Goal: Find specific page/section: Find specific page/section

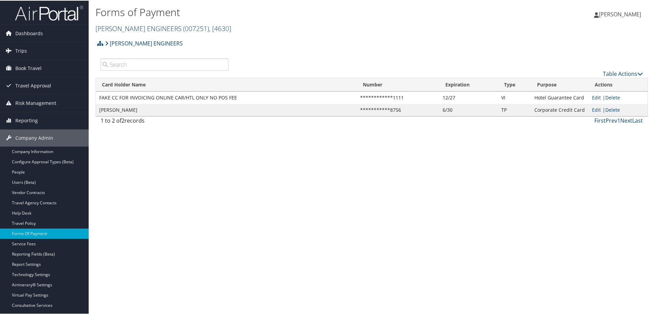
click at [124, 30] on link "[PERSON_NAME] ENGINEERS ( 007251 ) , [ 4630 ]" at bounding box center [164, 27] width 136 height 9
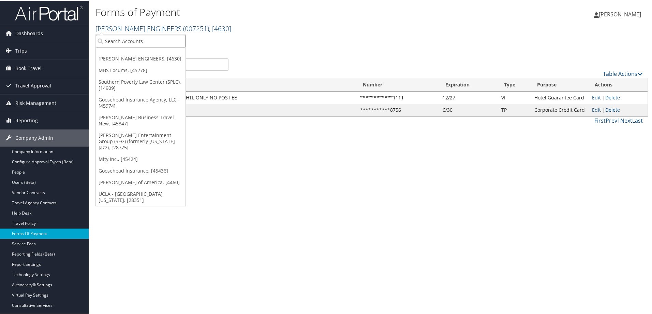
click at [116, 40] on input "search" at bounding box center [141, 40] width 90 height 13
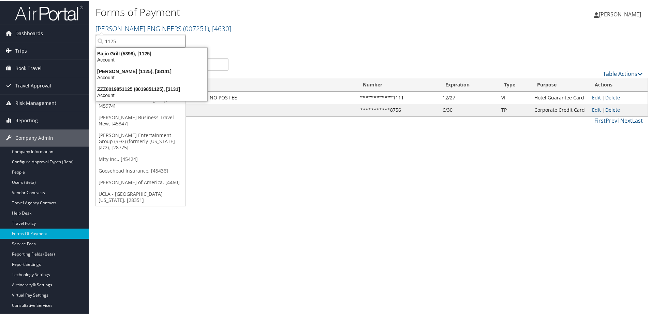
type input "1125"
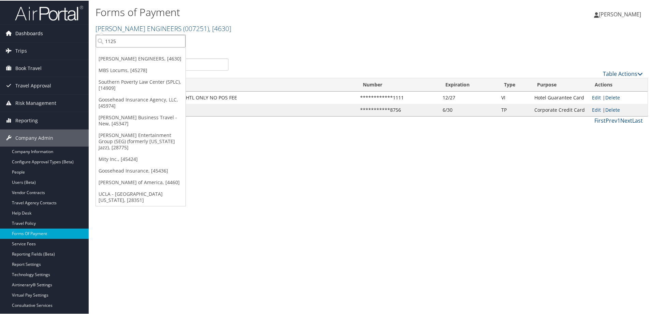
drag, startPoint x: 139, startPoint y: 42, endPoint x: 54, endPoint y: 32, distance: 85.9
click at [63, 32] on div "Dashboards AirPortal 360™ (Manager) AirPortal 360™ (Agent) My Travel Dashboard …" at bounding box center [327, 157] width 655 height 314
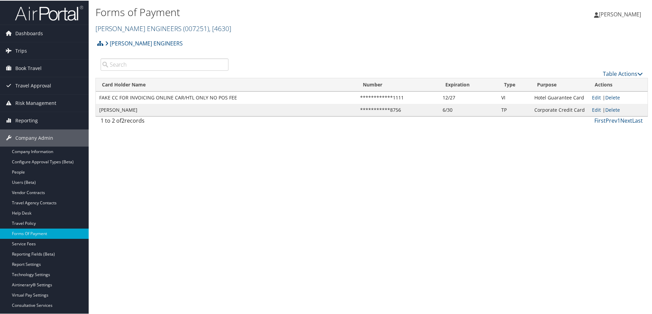
click at [132, 24] on link "CAROLLO ENGINEERS ( 007251 ) , [ 4630 ]" at bounding box center [164, 27] width 136 height 9
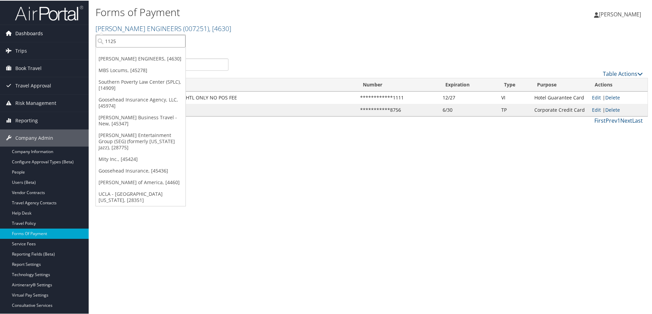
drag, startPoint x: 121, startPoint y: 42, endPoint x: 72, endPoint y: 39, distance: 48.9
click at [76, 40] on div "Dashboards AirPortal 360™ (Manager) AirPortal 360™ (Agent) My Travel Dashboard …" at bounding box center [327, 157] width 655 height 314
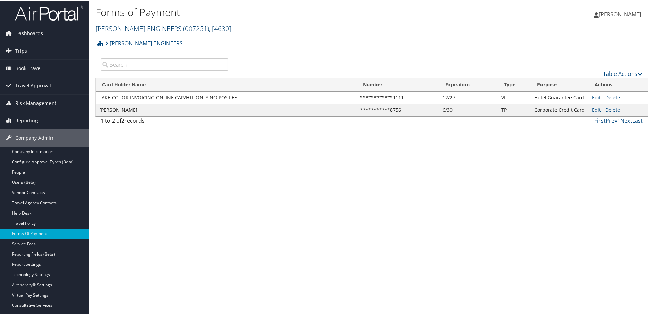
click at [127, 27] on link "CAROLLO ENGINEERS ( 007251 ) , [ 4630 ]" at bounding box center [164, 27] width 136 height 9
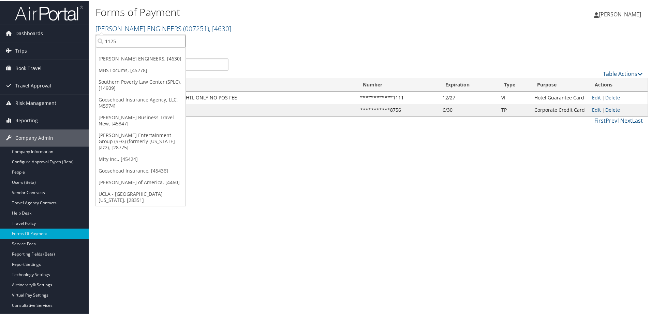
click at [179, 41] on input "1125" at bounding box center [141, 40] width 90 height 13
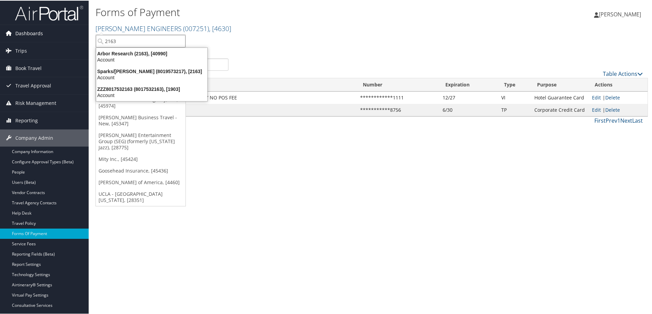
type input "2163"
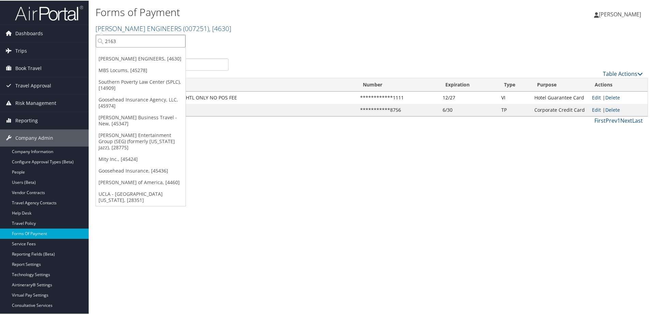
click at [179, 41] on input "2163" at bounding box center [141, 40] width 90 height 13
type input "21952"
click at [180, 42] on input "21952" at bounding box center [141, 40] width 90 height 13
type input "2709"
click at [150, 70] on div "Webasto Convertibles USA Inc (2709), [8777]" at bounding box center [160, 71] width 137 height 6
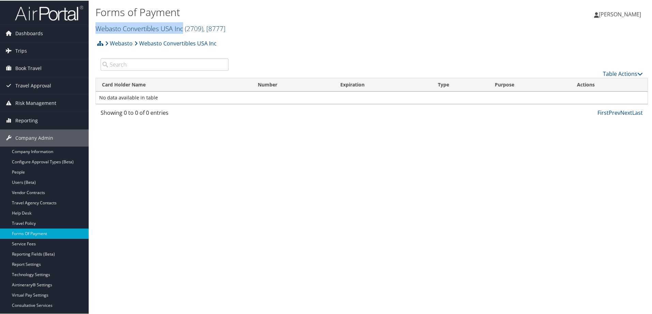
drag, startPoint x: 95, startPoint y: 29, endPoint x: 184, endPoint y: 29, distance: 88.7
click at [184, 29] on div "Forms of Payment Webasto Convertibles USA Inc ( 2709 ) , [ 8777 ] Webasto Conve…" at bounding box center [372, 18] width 566 height 36
copy link "Webasto Convertibles USA Inc"
click at [141, 30] on link "Webasto Convertibles USA Inc ( 2709 ) , [ 8777 ]" at bounding box center [161, 27] width 130 height 9
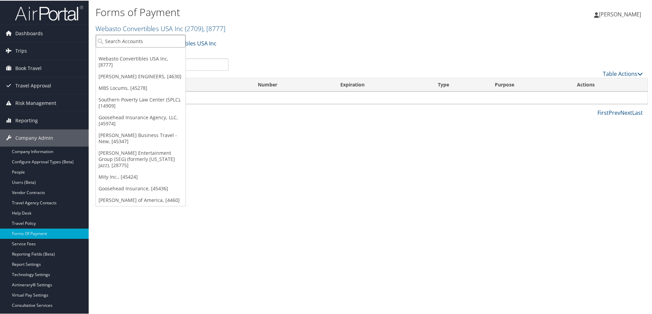
click at [142, 40] on input "search" at bounding box center [141, 40] width 90 height 13
type input "2710"
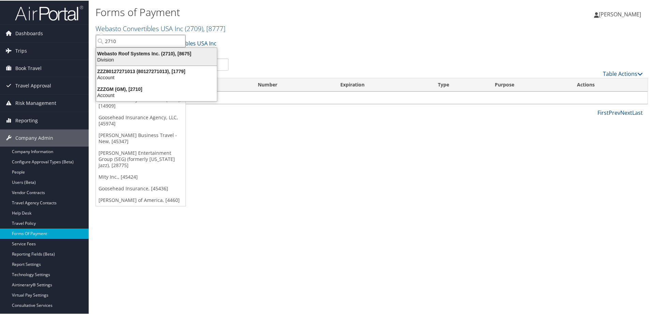
click at [146, 56] on div "Webasto Roof Systems Inc. (2710), [8675]" at bounding box center [156, 53] width 129 height 6
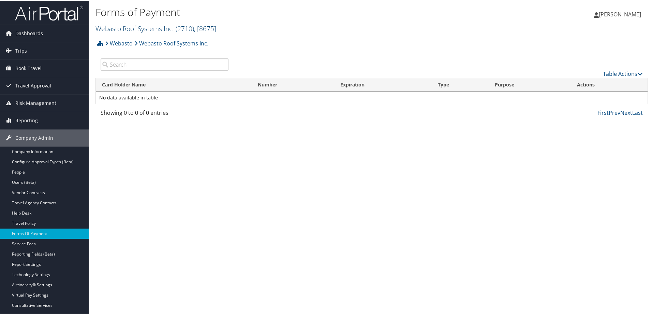
click at [187, 26] on span "( 2710 )" at bounding box center [185, 27] width 18 height 9
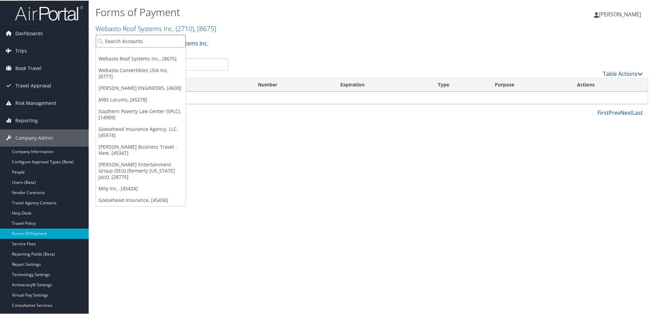
click at [167, 40] on input "search" at bounding box center [141, 40] width 90 height 13
type input "301715"
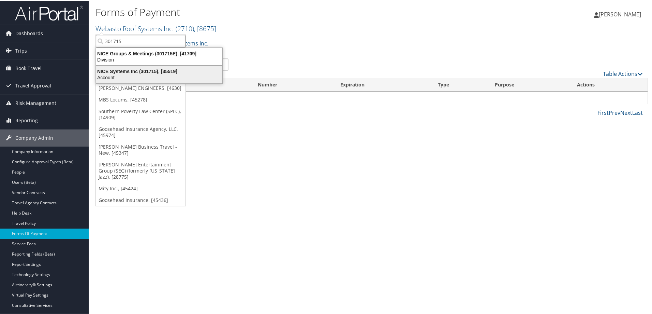
click at [146, 75] on div "Account" at bounding box center [159, 77] width 134 height 6
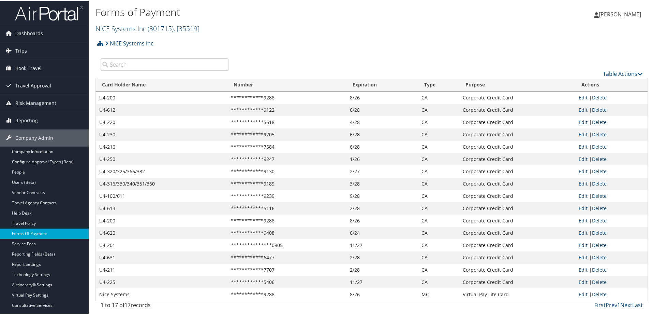
click at [136, 28] on link "NICE Systems Inc ( 301715 ) , [ 35519 ]" at bounding box center [148, 27] width 104 height 9
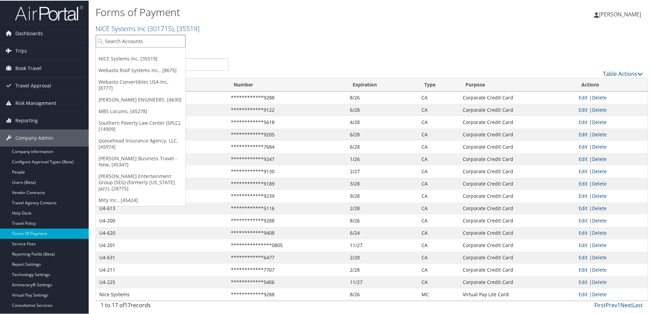
click at [123, 42] on input "search" at bounding box center [141, 40] width 90 height 13
type input "301805"
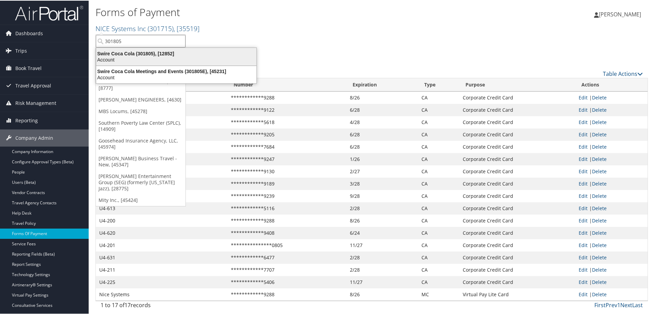
click at [124, 54] on div "Swire Coca Cola (301805), [12852]" at bounding box center [176, 53] width 169 height 6
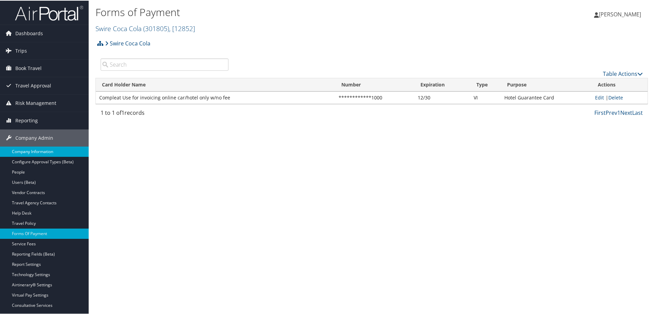
click at [26, 150] on link "Company Information" at bounding box center [44, 151] width 89 height 10
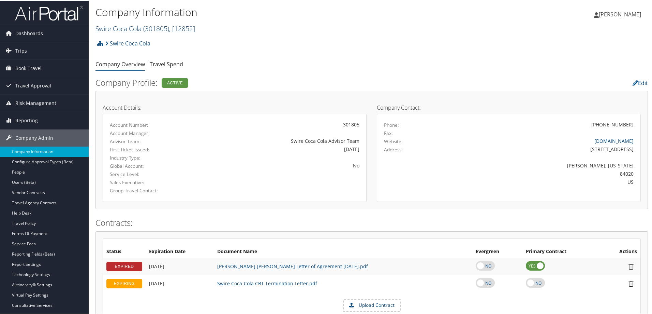
click at [126, 29] on link "Swire Coca Cola ( 301805 ) , [ 12852 ]" at bounding box center [146, 27] width 100 height 9
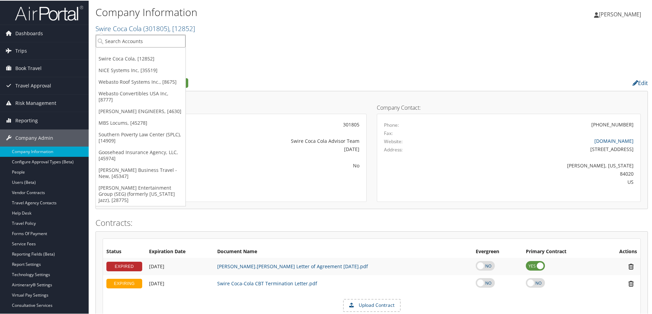
click at [117, 41] on input "search" at bounding box center [141, 40] width 90 height 13
type input "3102N"
click at [180, 41] on input "3102N" at bounding box center [141, 40] width 90 height 13
click at [153, 41] on input "search" at bounding box center [141, 40] width 90 height 13
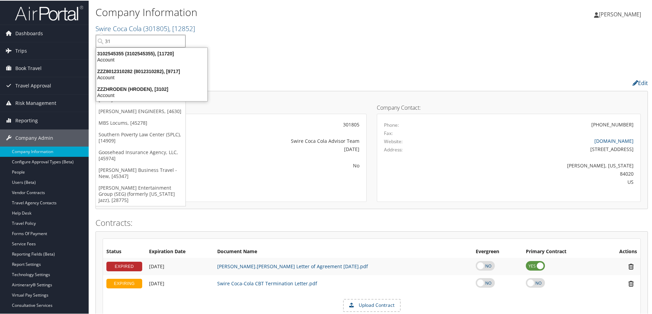
type input "3"
type input "3103"
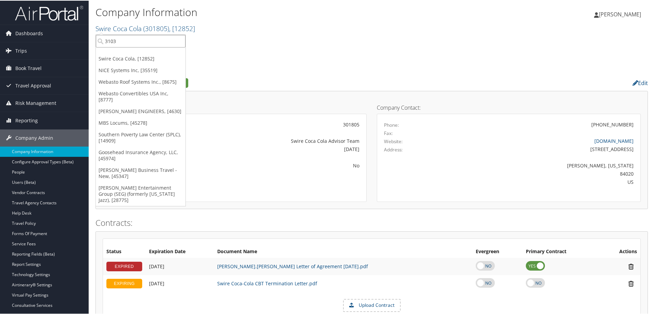
click at [182, 42] on input "3103" at bounding box center [141, 40] width 90 height 13
type input "3"
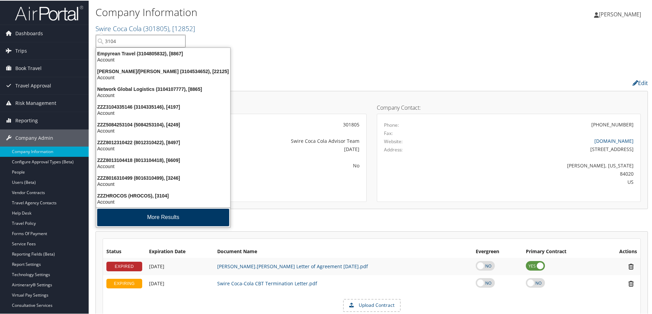
click at [161, 217] on button "More Results" at bounding box center [163, 216] width 132 height 17
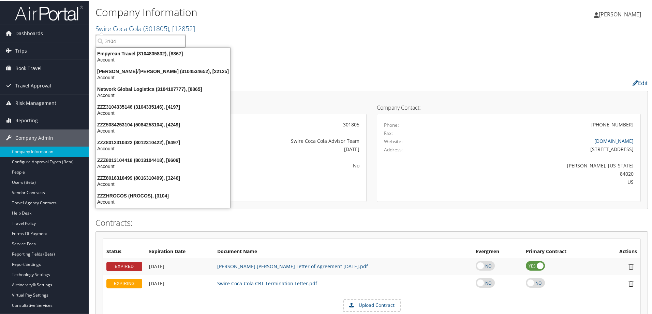
type input "3104"
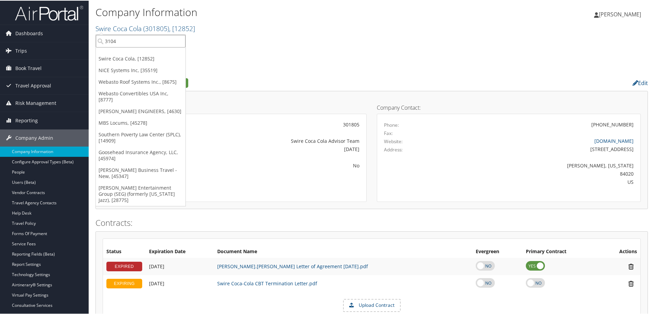
click at [182, 41] on input "3104" at bounding box center [141, 40] width 90 height 13
click at [170, 42] on input "search" at bounding box center [141, 40] width 90 height 13
type input "3105"
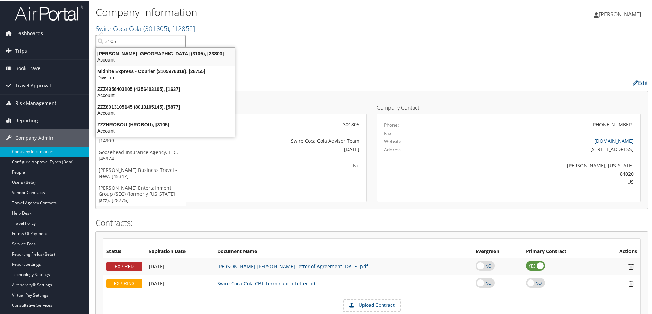
drag, startPoint x: 165, startPoint y: 54, endPoint x: 158, endPoint y: 54, distance: 7.2
click at [165, 54] on div "Antolin North America (3105), [33803]" at bounding box center [165, 53] width 147 height 6
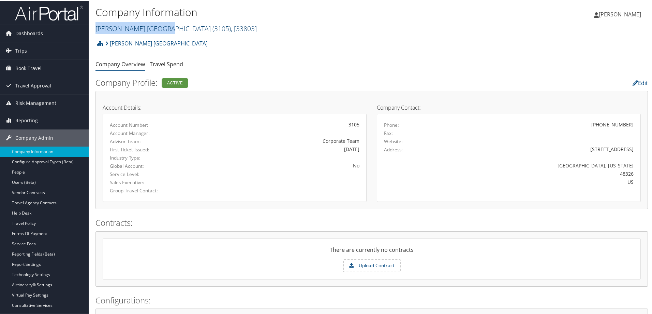
drag, startPoint x: 94, startPoint y: 28, endPoint x: 159, endPoint y: 30, distance: 65.6
click at [159, 30] on div "Company Information [PERSON_NAME] [GEOGRAPHIC_DATA] ( 3105 ) , [ 33803 ] [PERSO…" at bounding box center [372, 18] width 566 height 36
copy link "[PERSON_NAME] [GEOGRAPHIC_DATA]"
click at [153, 27] on link "[PERSON_NAME] [GEOGRAPHIC_DATA] ( 3105 ) , [ 33803 ]" at bounding box center [176, 27] width 161 height 9
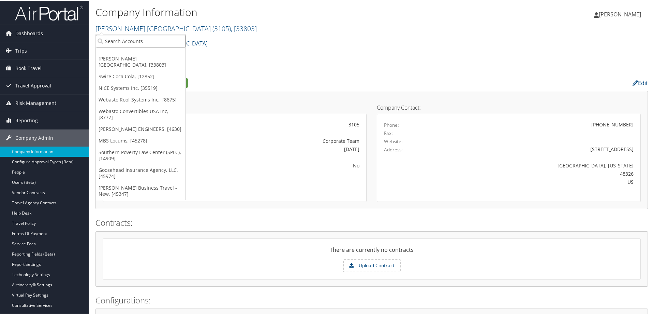
click at [140, 40] on input "search" at bounding box center [141, 40] width 90 height 13
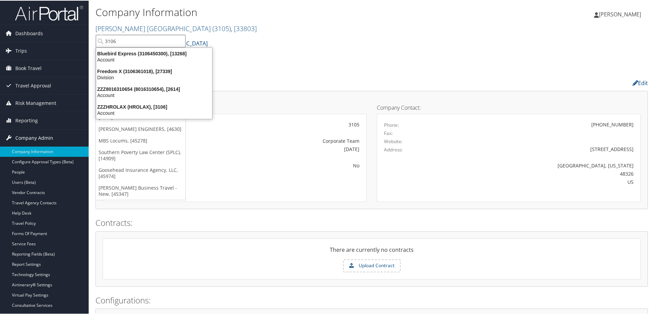
type input "3106"
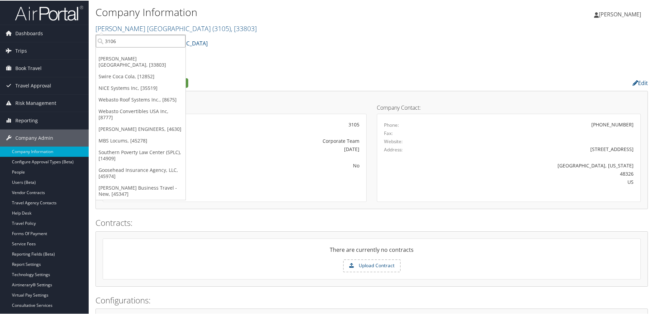
click at [179, 40] on input "3106" at bounding box center [141, 40] width 90 height 13
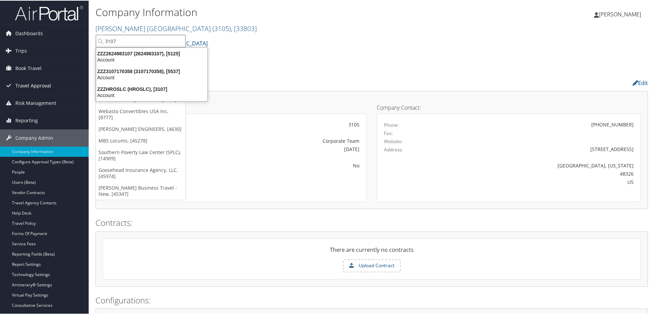
type input "3107"
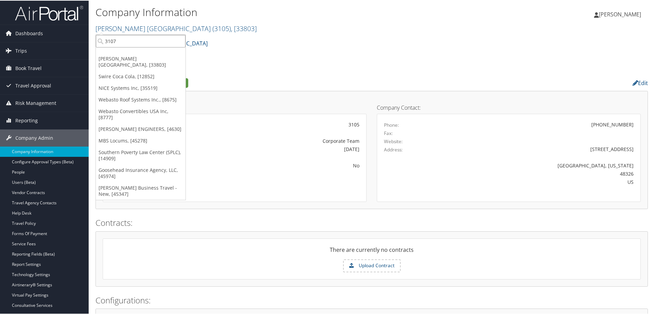
click at [179, 40] on input "3107" at bounding box center [141, 40] width 90 height 13
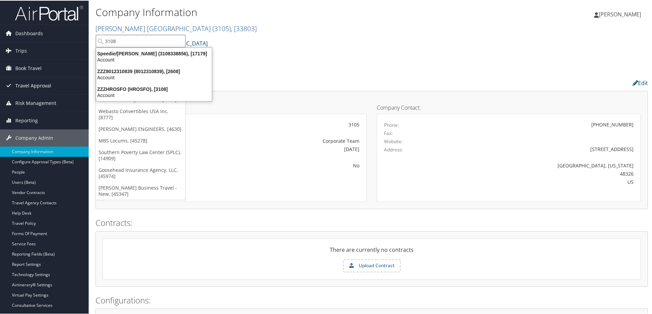
type input "3108"
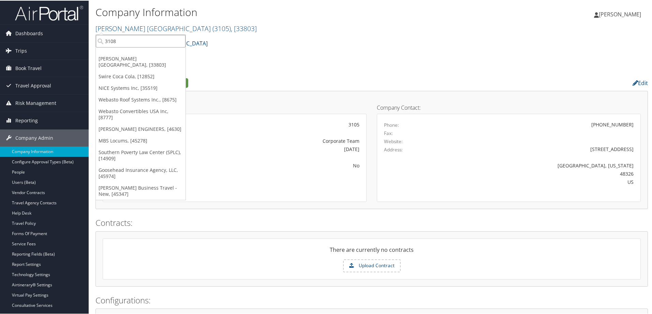
click at [180, 41] on input "3108" at bounding box center [141, 40] width 90 height 13
click at [159, 43] on input "search" at bounding box center [141, 40] width 90 height 13
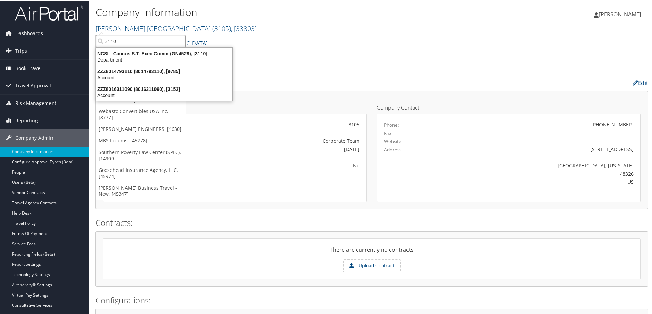
type input "3110"
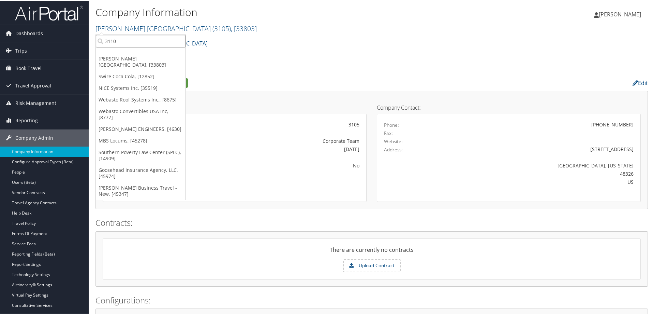
click at [154, 41] on input "3110" at bounding box center [141, 40] width 90 height 13
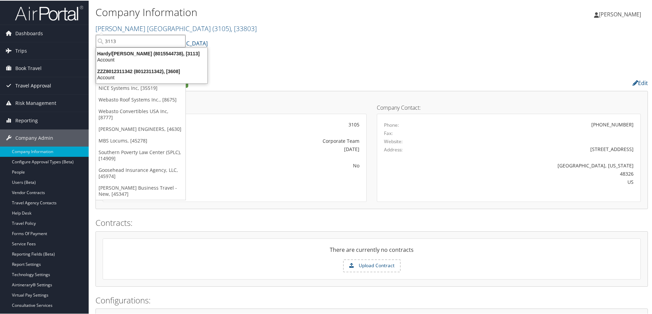
type input "3113"
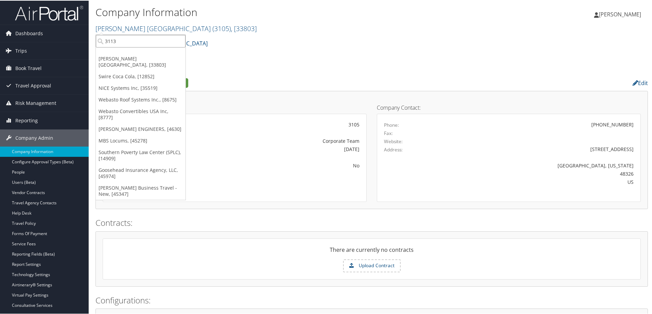
click at [179, 42] on input "3113" at bounding box center [141, 40] width 90 height 13
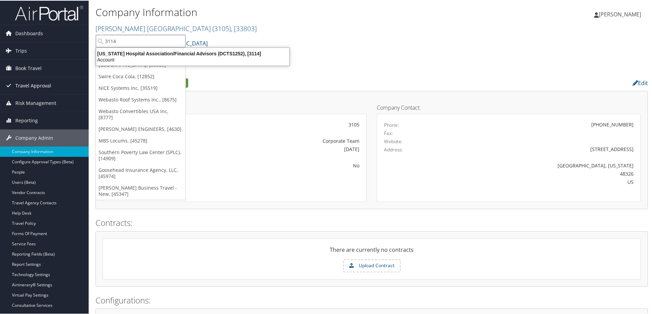
type input "3114"
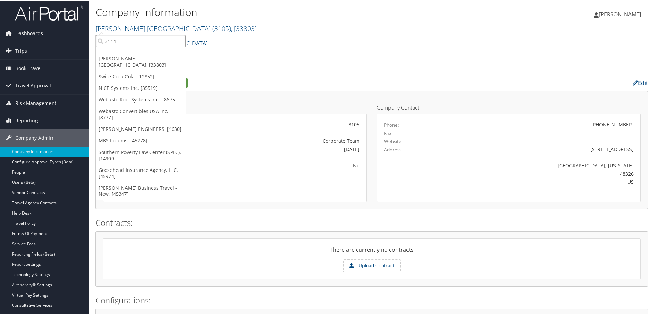
click at [180, 40] on input "3114" at bounding box center [141, 40] width 90 height 13
type input "4027"
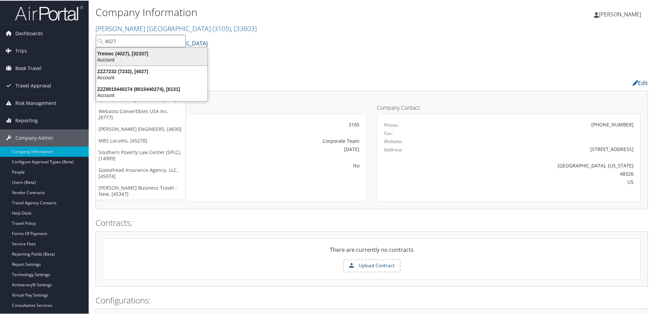
click at [142, 56] on div "Account" at bounding box center [151, 59] width 119 height 6
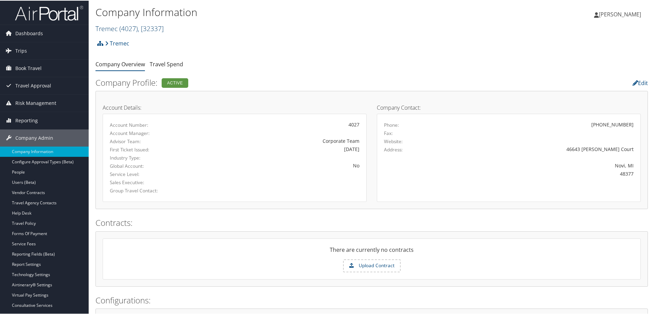
click at [154, 31] on span ", [ 32337 ]" at bounding box center [151, 27] width 26 height 9
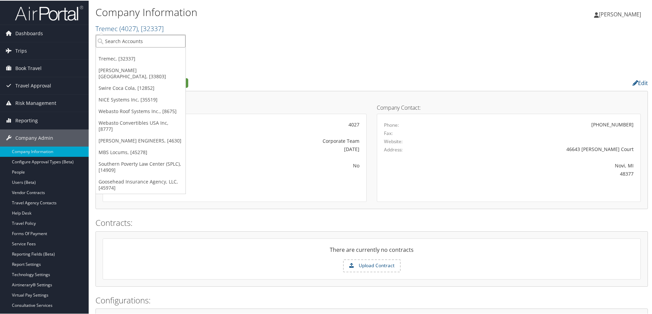
click at [145, 45] on input "search" at bounding box center [141, 40] width 90 height 13
type input "4110"
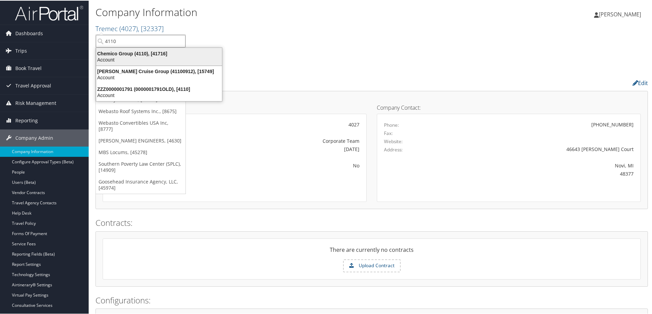
click at [141, 53] on div "Chemico Group (4110), [41716]" at bounding box center [159, 53] width 134 height 6
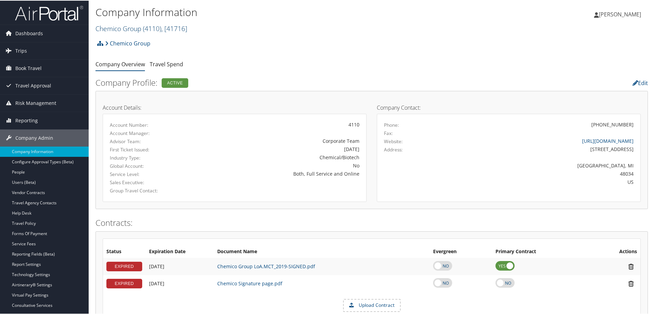
click at [154, 29] on span "( 4110 )" at bounding box center [152, 27] width 18 height 9
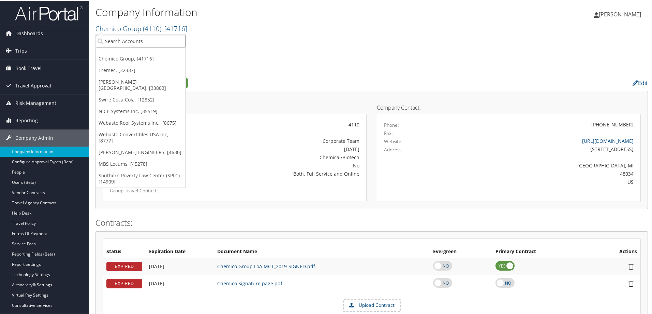
click at [173, 41] on input "search" at bounding box center [141, 40] width 90 height 13
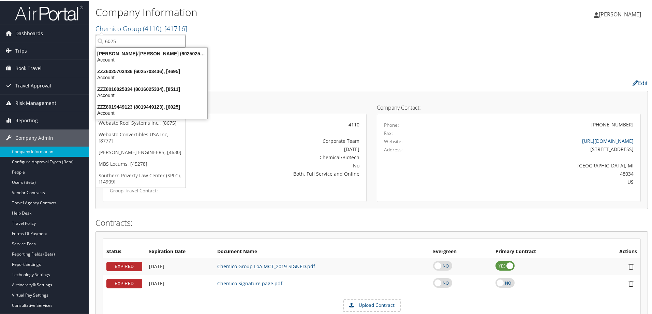
type input "6025"
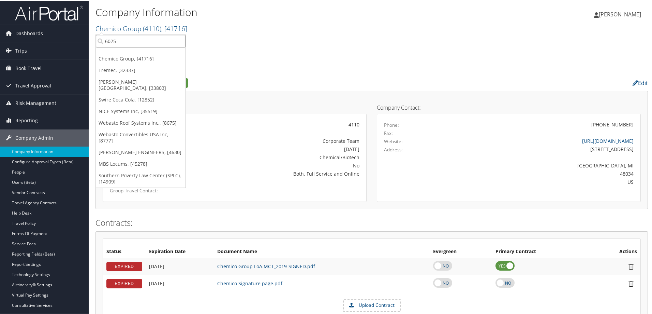
click at [181, 41] on input "6025" at bounding box center [141, 40] width 90 height 13
click at [144, 42] on input "search" at bounding box center [141, 40] width 90 height 13
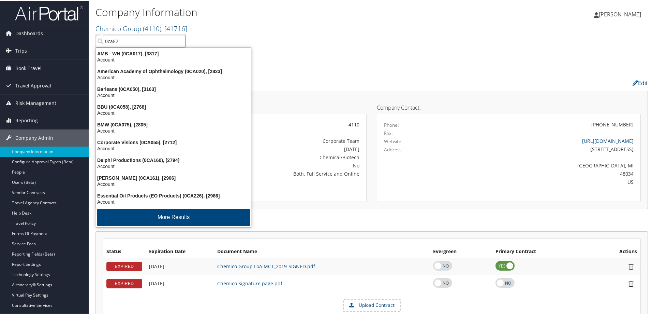
type input "0ca829"
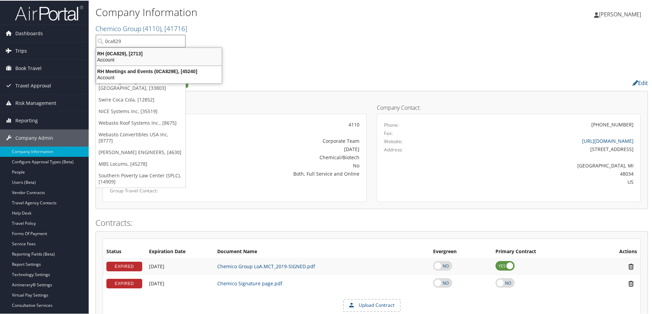
drag, startPoint x: 145, startPoint y: 55, endPoint x: 88, endPoint y: 54, distance: 57.0
click at [145, 55] on div "RH (0CA829), [2713]" at bounding box center [159, 53] width 134 height 6
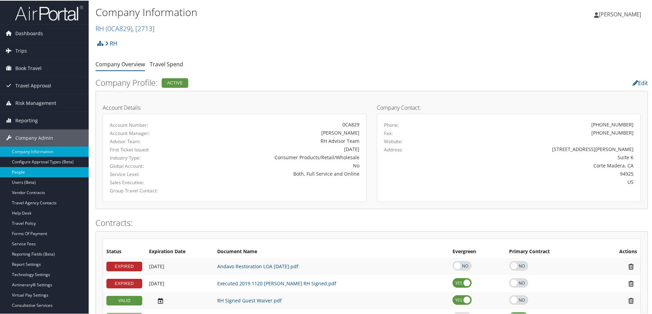
click at [32, 169] on link "People" at bounding box center [44, 171] width 89 height 10
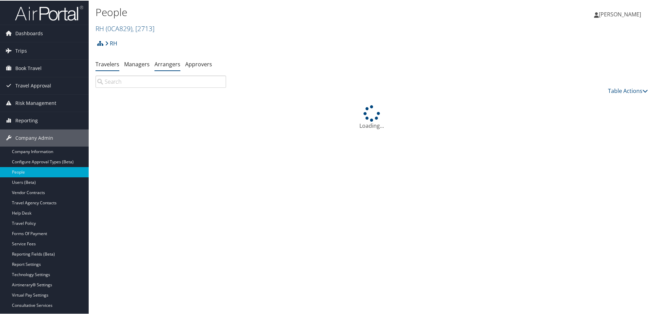
click at [165, 63] on link "Arrangers" at bounding box center [168, 64] width 26 height 8
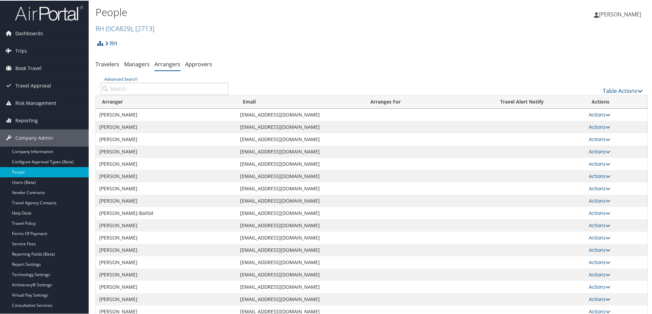
click at [594, 112] on link "Actions" at bounding box center [599, 114] width 21 height 6
